Goal: Task Accomplishment & Management: Manage account settings

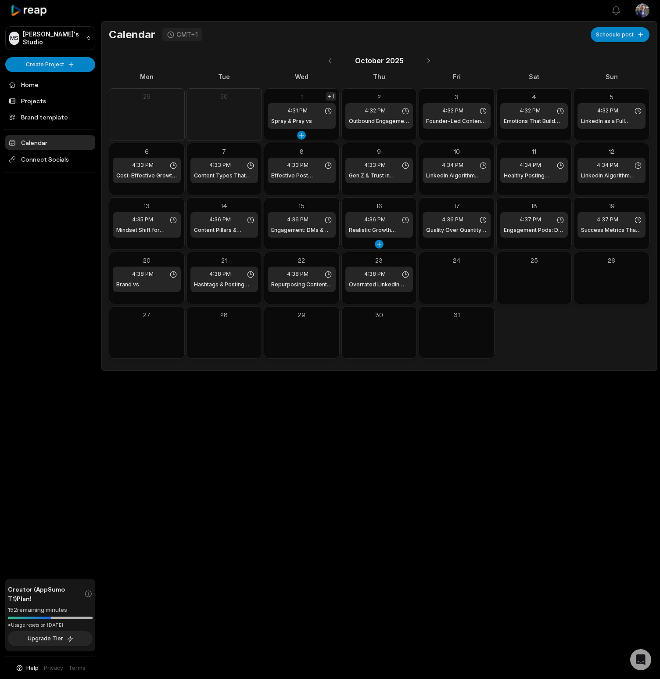
click at [332, 95] on div "+1" at bounding box center [331, 96] width 10 height 8
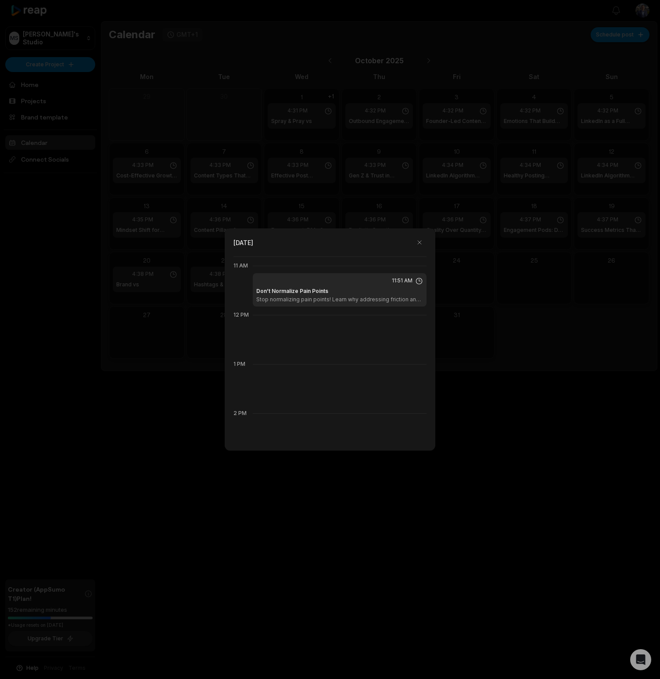
scroll to position [541, 0]
click at [144, 366] on div at bounding box center [330, 339] width 660 height 679
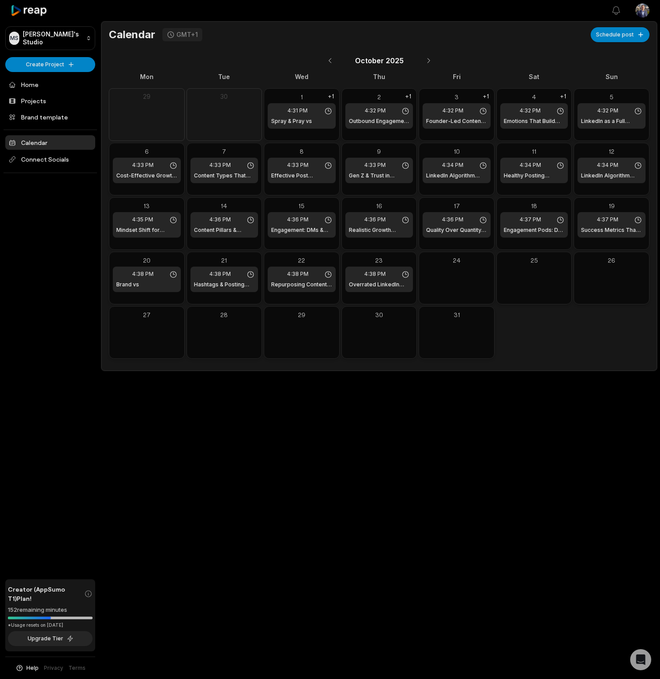
click at [199, 485] on div "Open sidebar View notifications Open user menu Calendar GMT+1 Schedule post Oct…" at bounding box center [330, 339] width 660 height 679
click at [410, 151] on div "+1" at bounding box center [408, 151] width 10 height 8
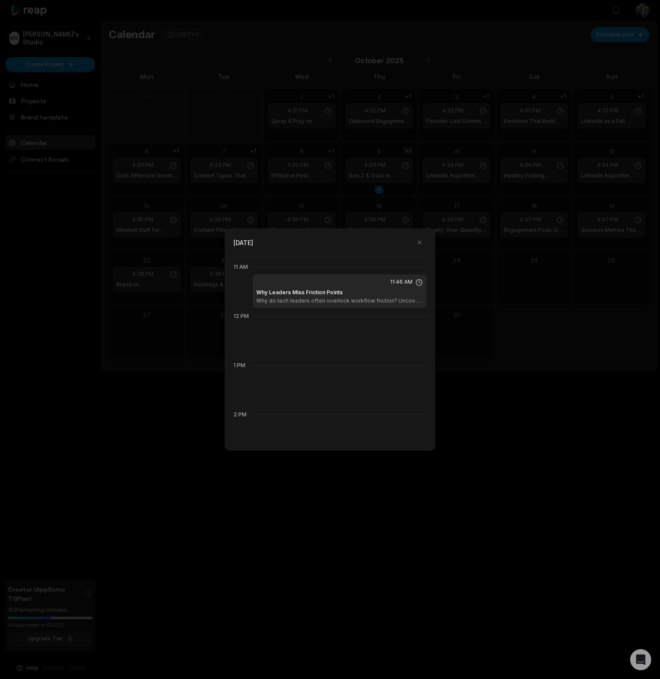
scroll to position [541, 0]
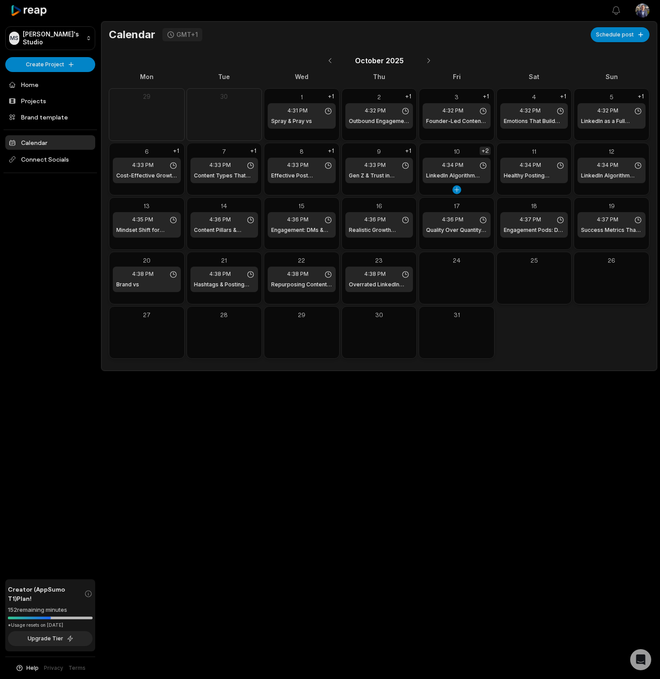
click at [487, 151] on div "+2" at bounding box center [485, 151] width 11 height 8
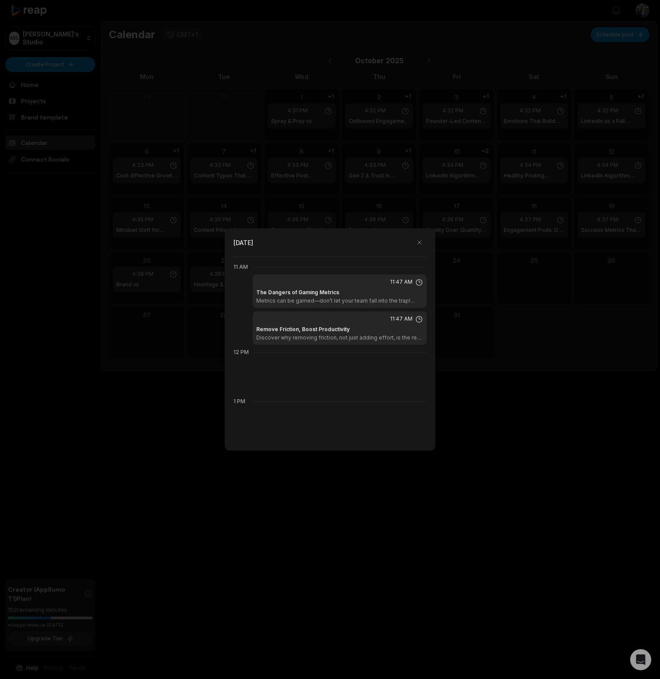
scroll to position [541, 0]
click at [399, 325] on div "Remove Friction, Boost Productivity Discover why removing friction, not just ad…" at bounding box center [339, 331] width 167 height 16
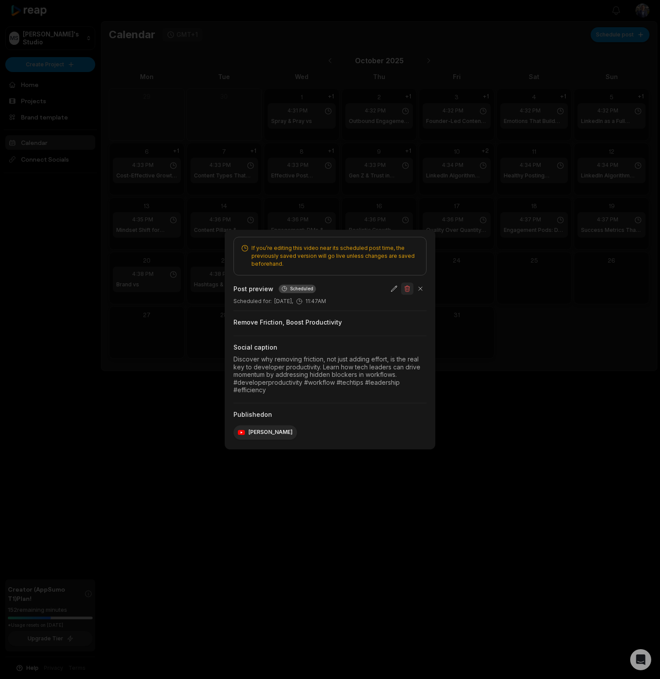
click at [407, 290] on button "button" at bounding box center [407, 288] width 12 height 12
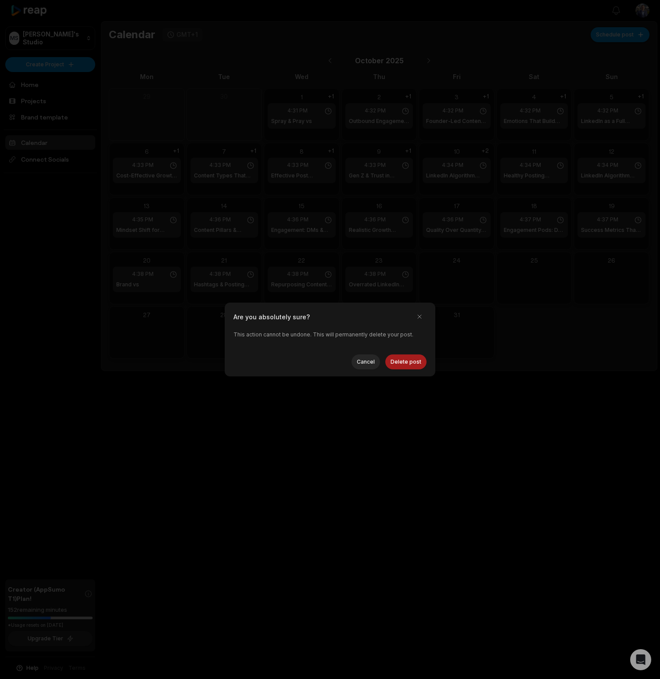
click at [418, 364] on button "Delete post" at bounding box center [405, 361] width 41 height 15
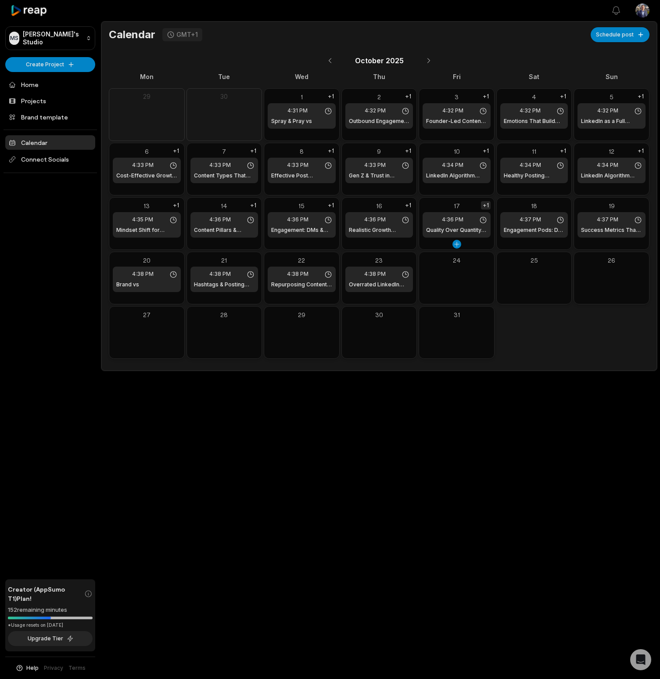
click at [486, 205] on div "+1" at bounding box center [486, 205] width 10 height 8
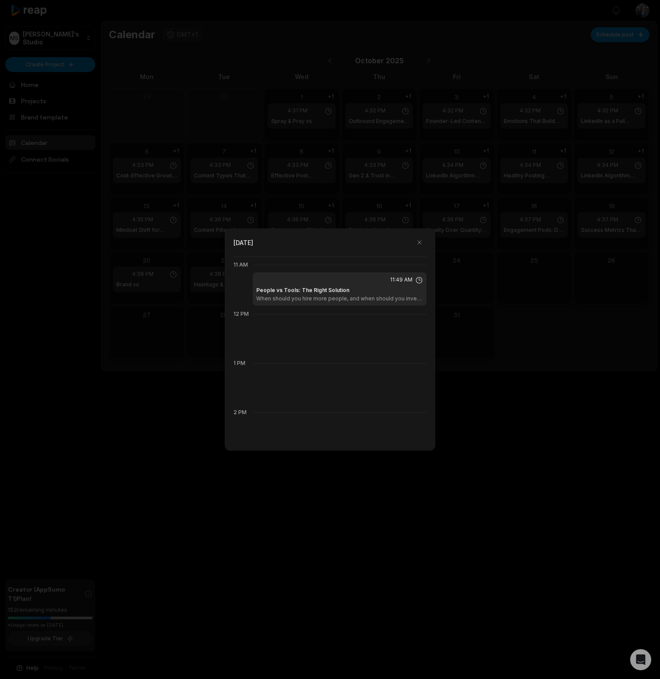
scroll to position [541, 0]
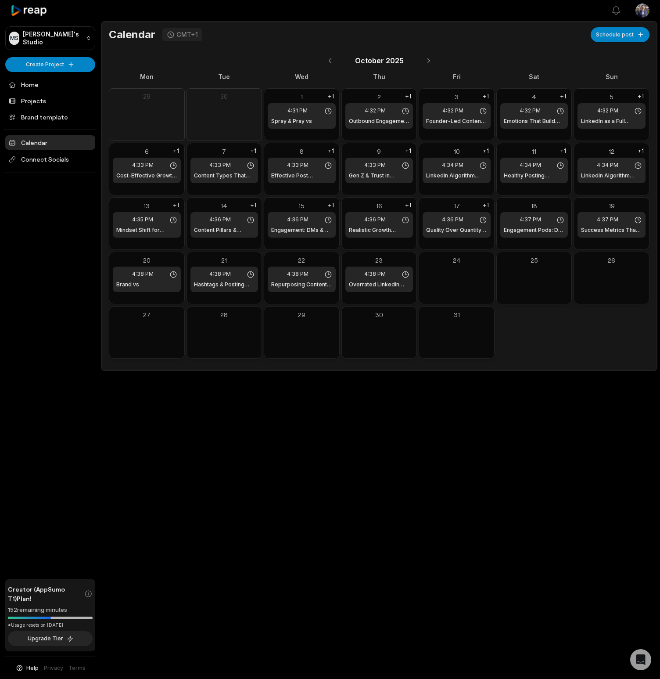
click at [393, 521] on div "Open sidebar View notifications Open user menu Calendar GMT+1 Schedule post [DA…" at bounding box center [330, 339] width 660 height 679
click at [563, 204] on div "+2" at bounding box center [562, 205] width 11 height 8
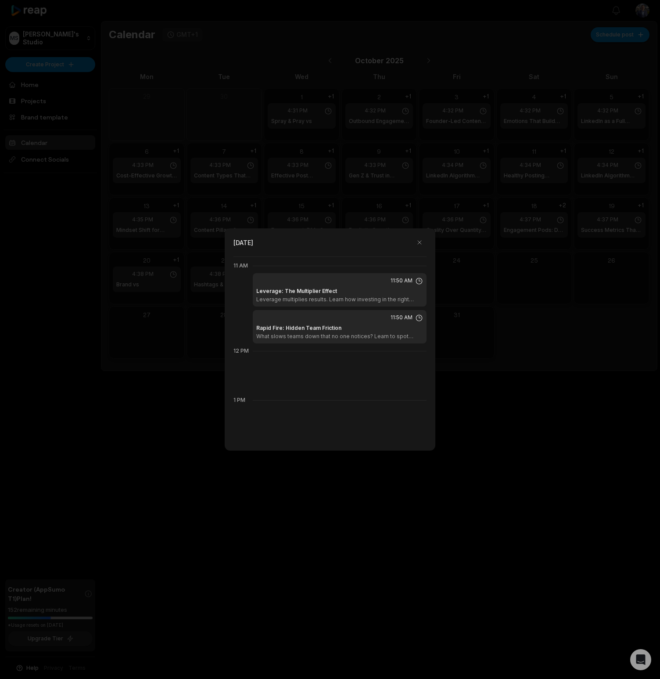
scroll to position [541, 0]
click at [329, 326] on h1 "Rapid Fire: Hidden Team Friction" at bounding box center [298, 327] width 85 height 8
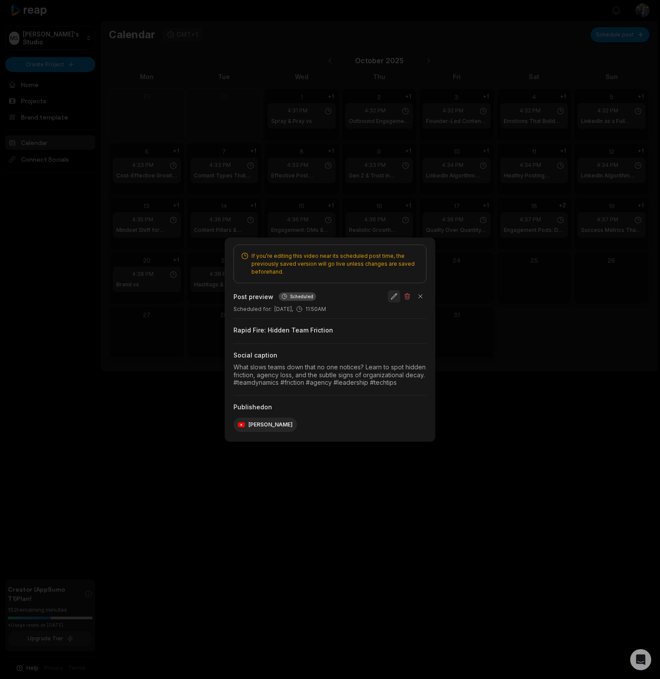
click at [392, 296] on button "button" at bounding box center [394, 296] width 12 height 12
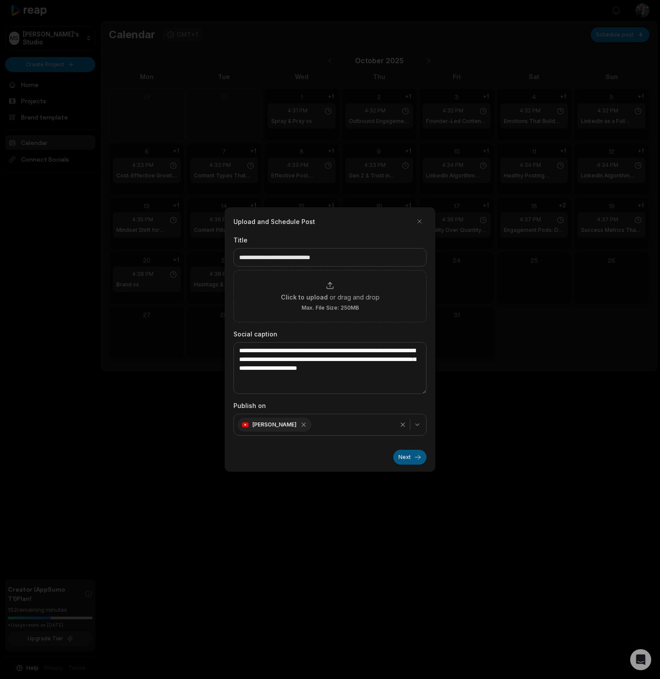
click at [408, 457] on button "Next" at bounding box center [409, 457] width 33 height 15
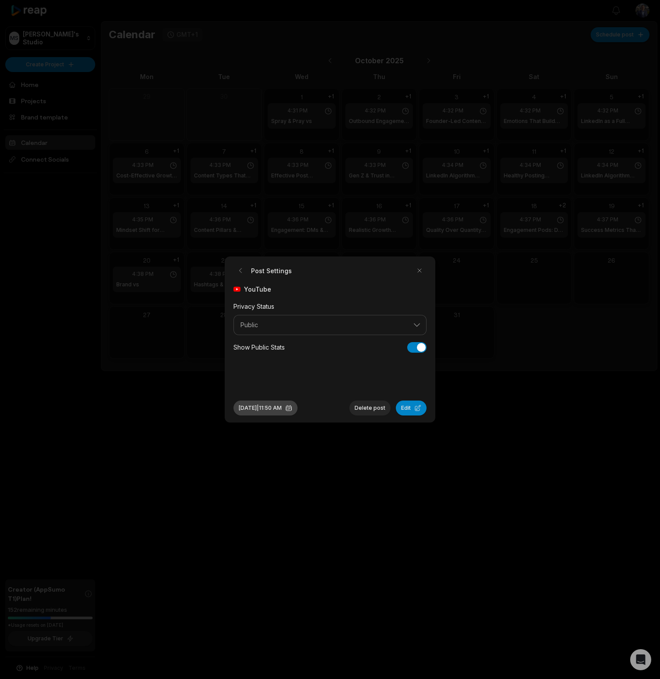
click at [263, 410] on button "Oct 18, 2025 | 11:50 AM" at bounding box center [266, 407] width 64 height 15
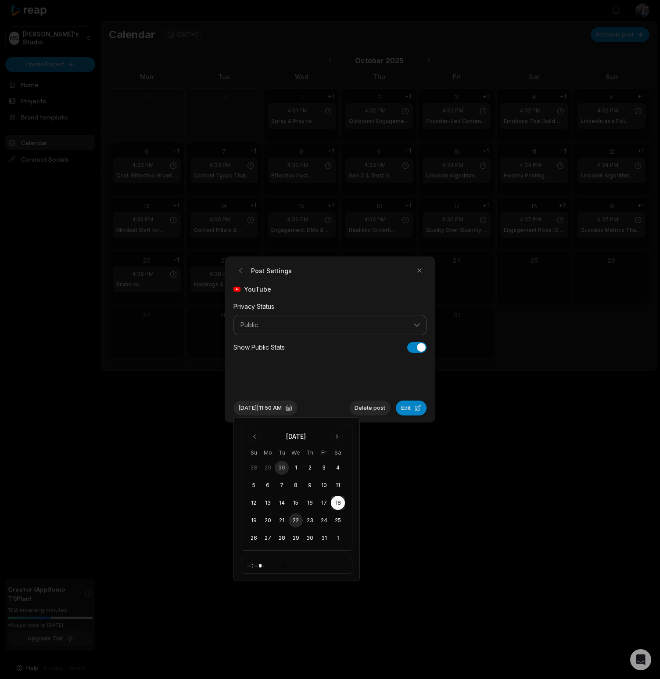
click at [293, 522] on button "22" at bounding box center [296, 520] width 14 height 14
click at [362, 375] on div "YouTube Privacy Status Public Show Public Stats Show Public Stats" at bounding box center [330, 335] width 193 height 102
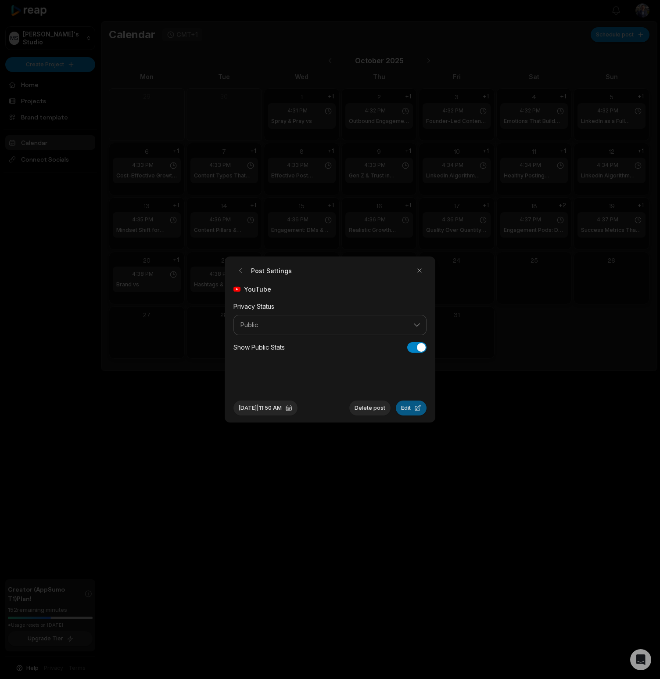
click at [418, 406] on button "Edit" at bounding box center [411, 407] width 31 height 15
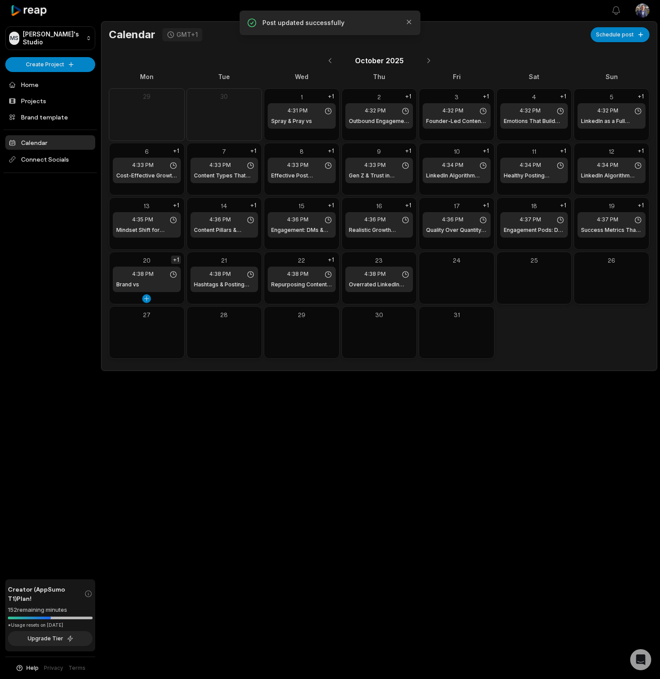
click at [176, 259] on div "+1" at bounding box center [176, 260] width 10 height 8
click at [407, 259] on div "+1" at bounding box center [408, 260] width 10 height 8
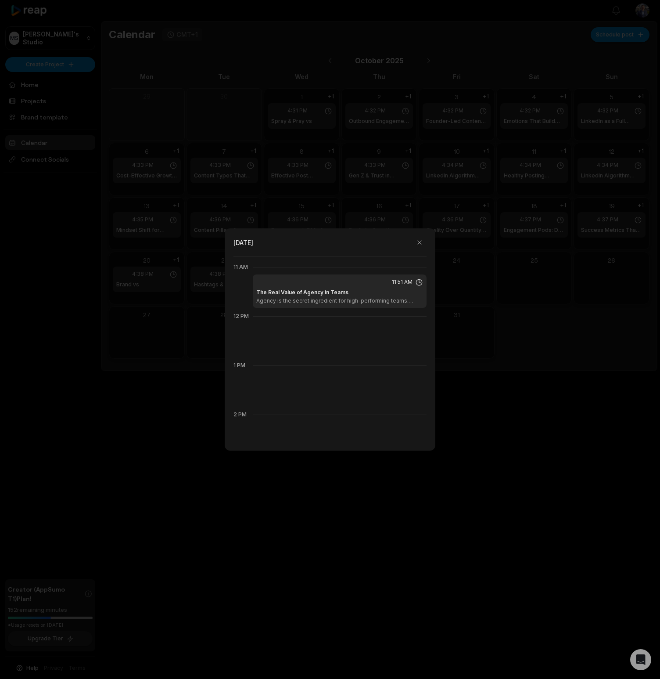
scroll to position [541, 0]
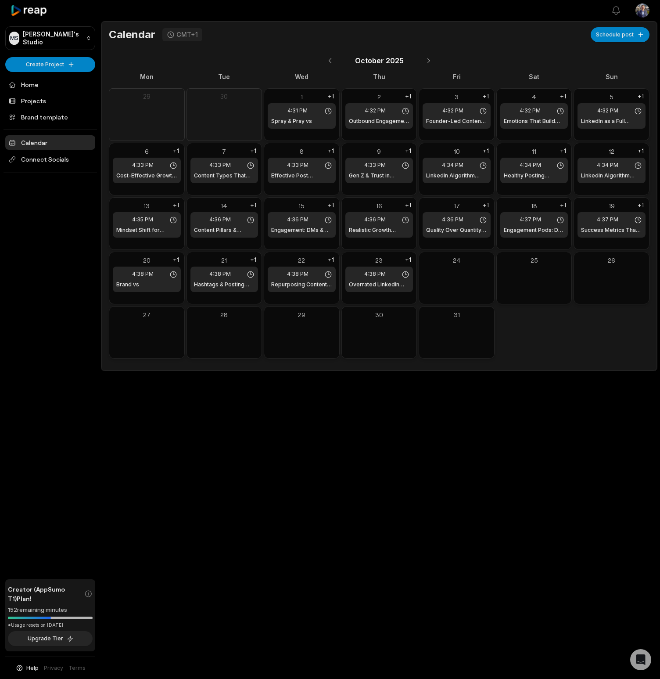
click at [386, 511] on div "Open sidebar View notifications Open user menu Calendar GMT+1 Schedule post [DA…" at bounding box center [330, 339] width 660 height 679
click at [391, 540] on div "Open sidebar View notifications Open user menu Calendar GMT+1 Schedule post [DA…" at bounding box center [330, 339] width 660 height 679
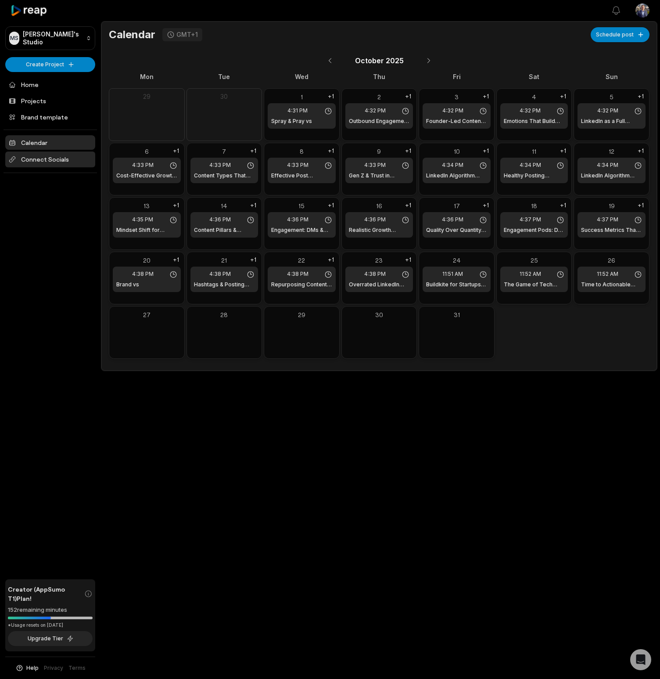
click at [55, 159] on span "Connect Socials" at bounding box center [50, 159] width 90 height 16
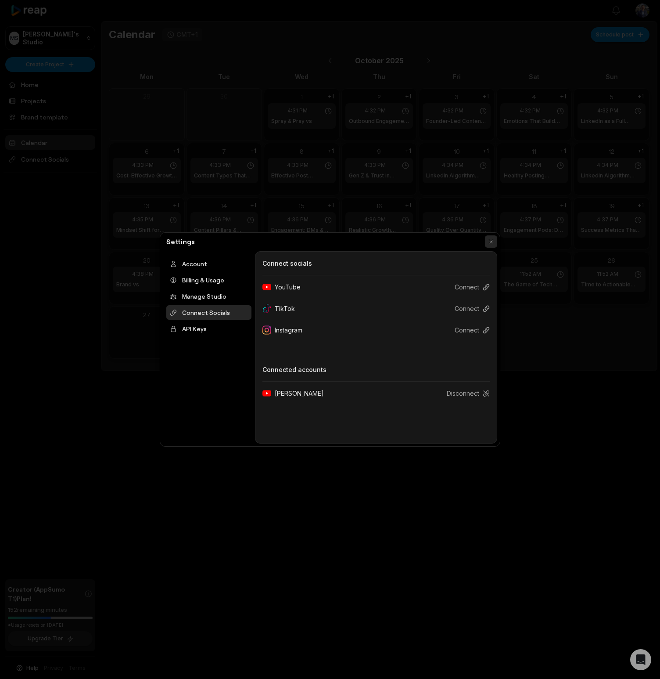
click at [491, 242] on button "button" at bounding box center [491, 241] width 12 height 12
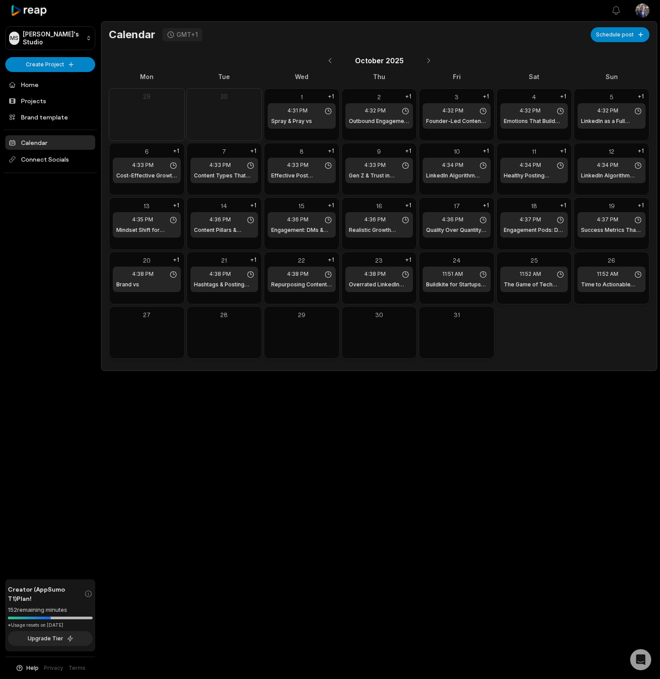
click at [377, 483] on div "Open sidebar View notifications Open user menu Calendar GMT+1 Schedule post [DA…" at bounding box center [330, 339] width 660 height 679
click at [63, 158] on span "Connect Socials" at bounding box center [50, 159] width 90 height 16
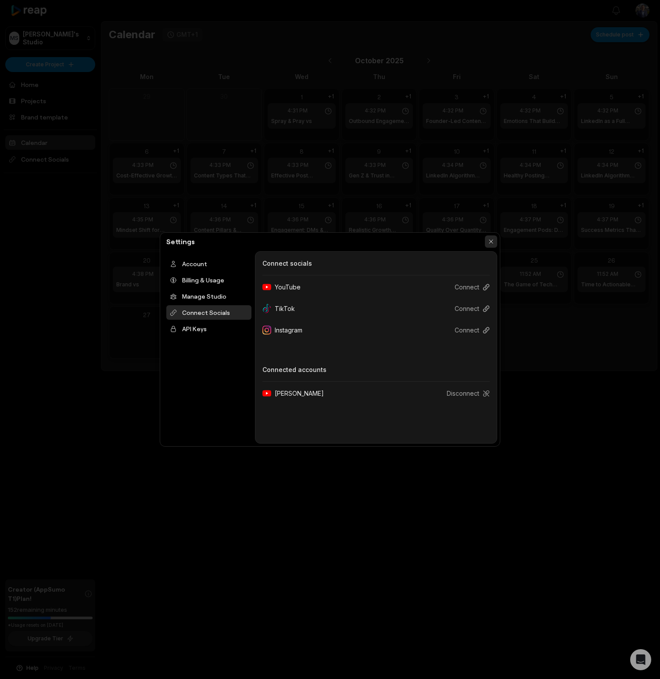
click at [489, 241] on button "button" at bounding box center [491, 241] width 12 height 12
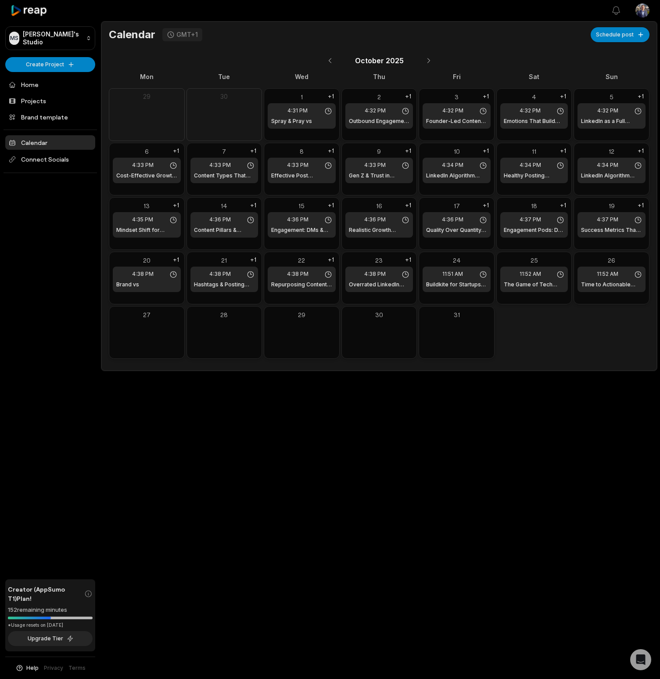
drag, startPoint x: 398, startPoint y: 533, endPoint x: 25, endPoint y: 335, distance: 423.3
click at [398, 533] on div "Open sidebar View notifications Open user menu Calendar GMT+1 Schedule post [DA…" at bounding box center [330, 339] width 660 height 679
